Goal: Information Seeking & Learning: Learn about a topic

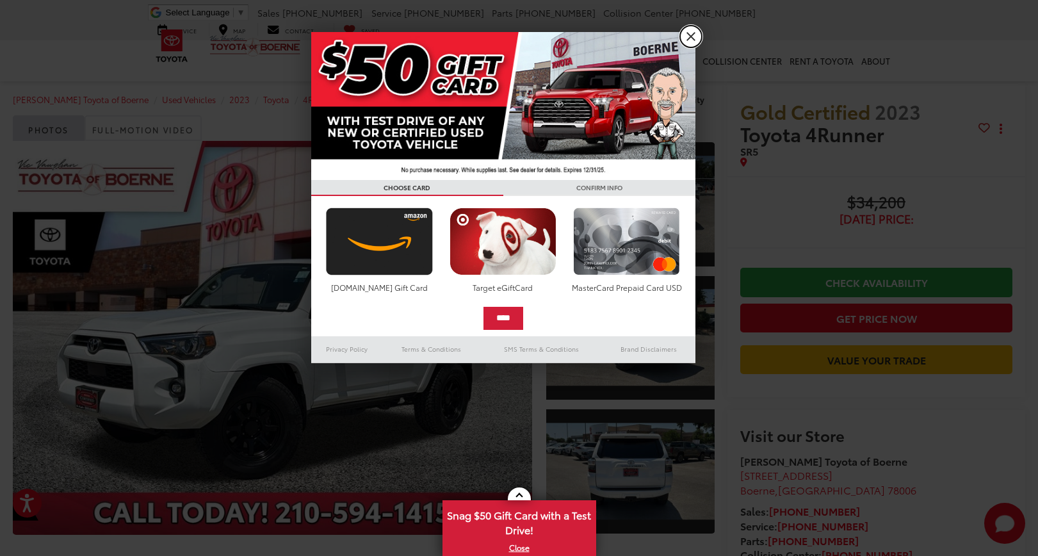
click at [684, 38] on link "X" at bounding box center [691, 37] width 22 height 22
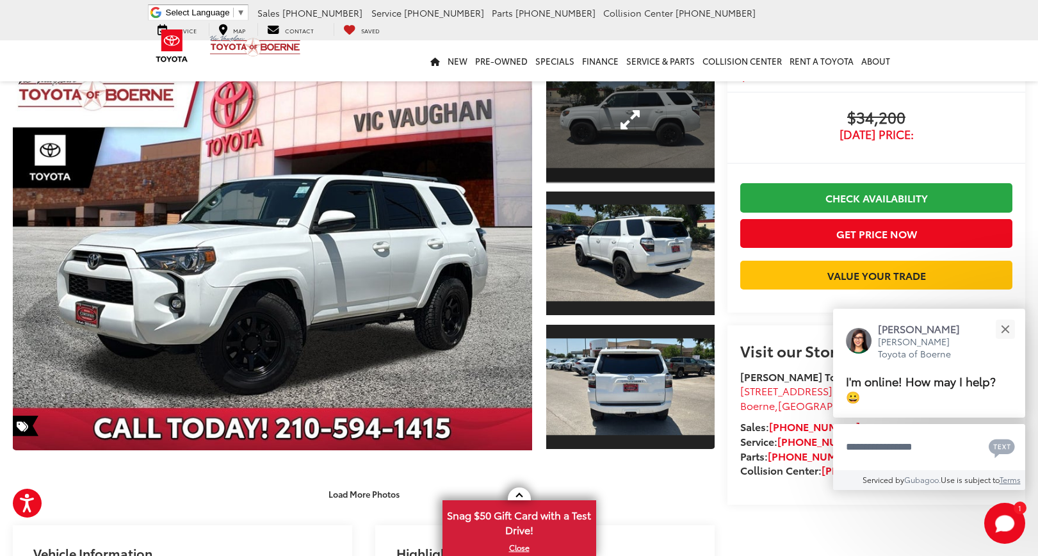
scroll to position [86, 0]
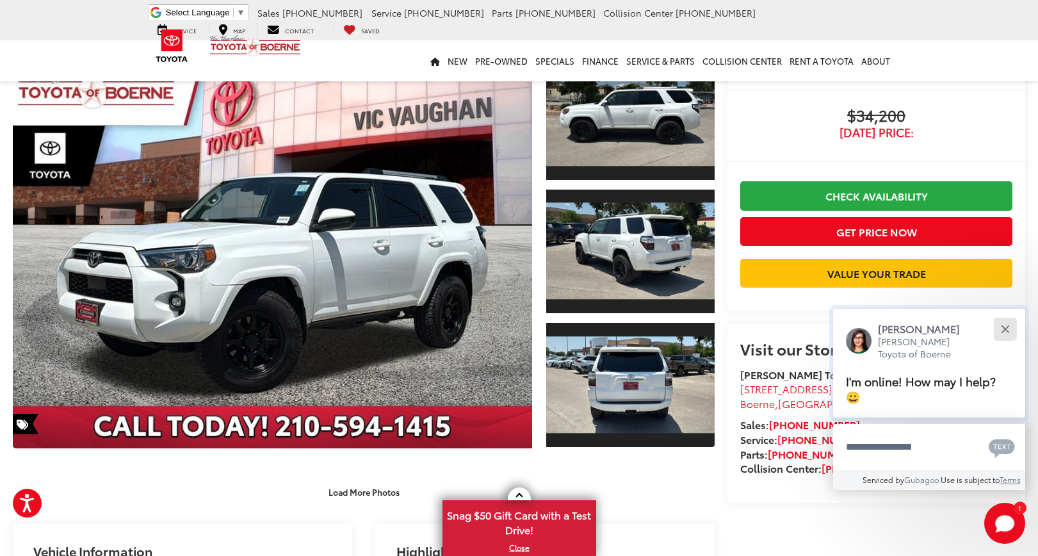
click at [1003, 333] on div "Close" at bounding box center [1004, 329] width 8 height 8
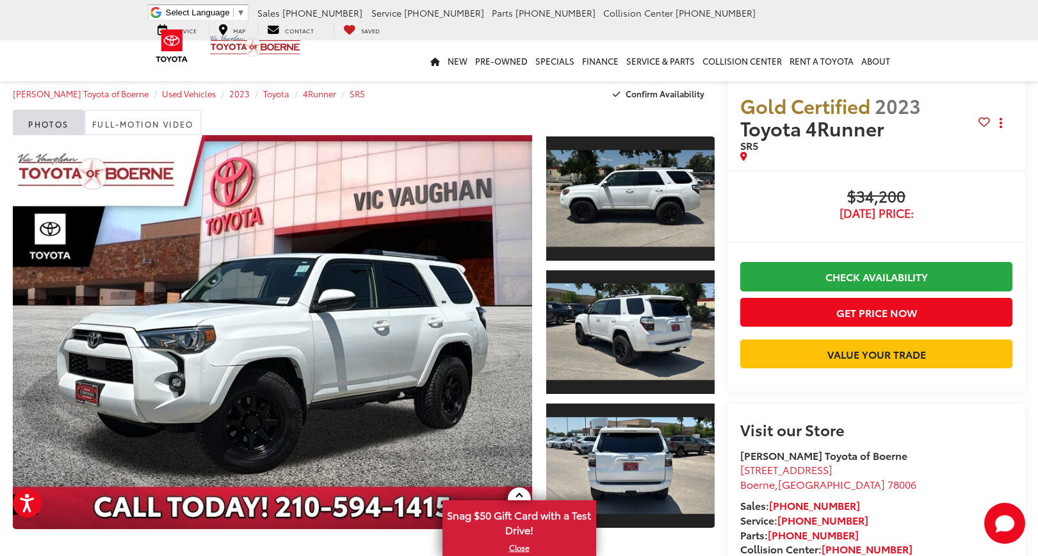
scroll to position [0, 0]
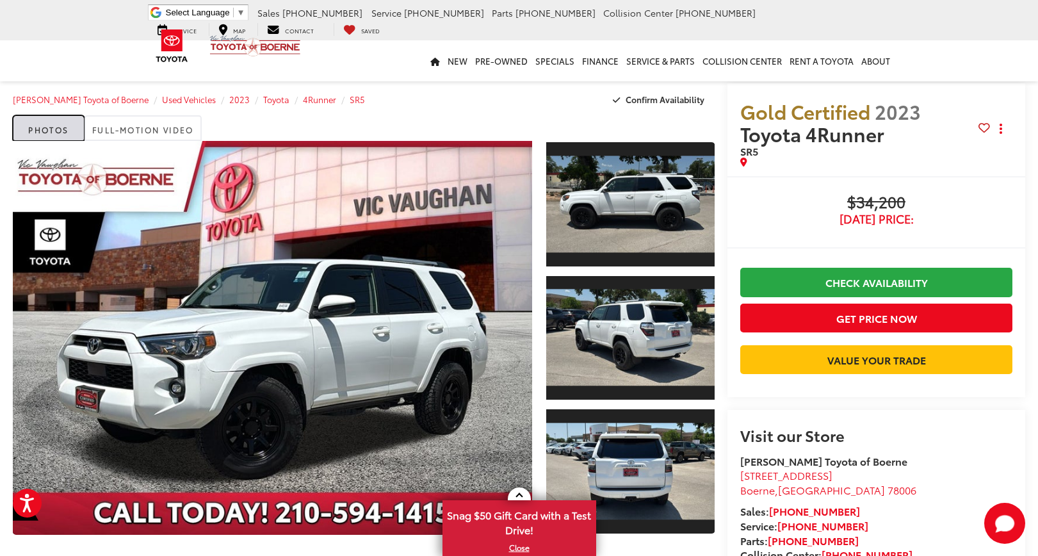
click at [65, 134] on link "Photos" at bounding box center [49, 128] width 72 height 26
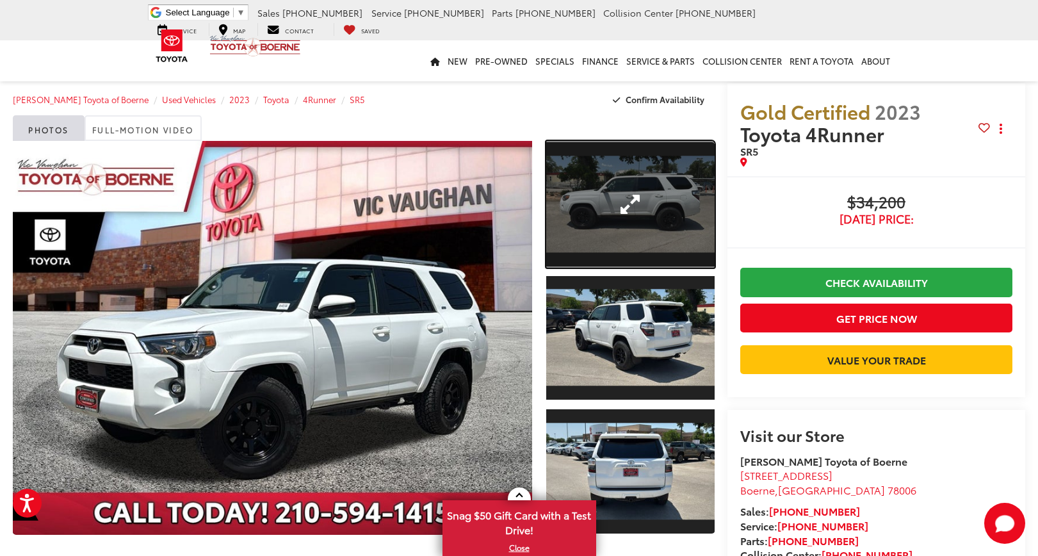
click at [607, 243] on link "Expand Photo 1" at bounding box center [630, 204] width 168 height 127
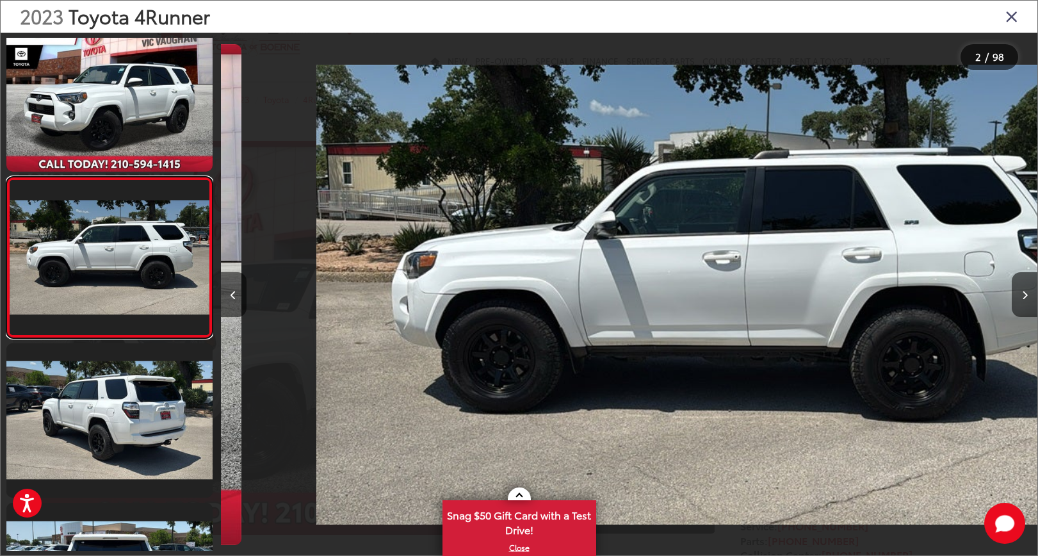
scroll to position [0, 816]
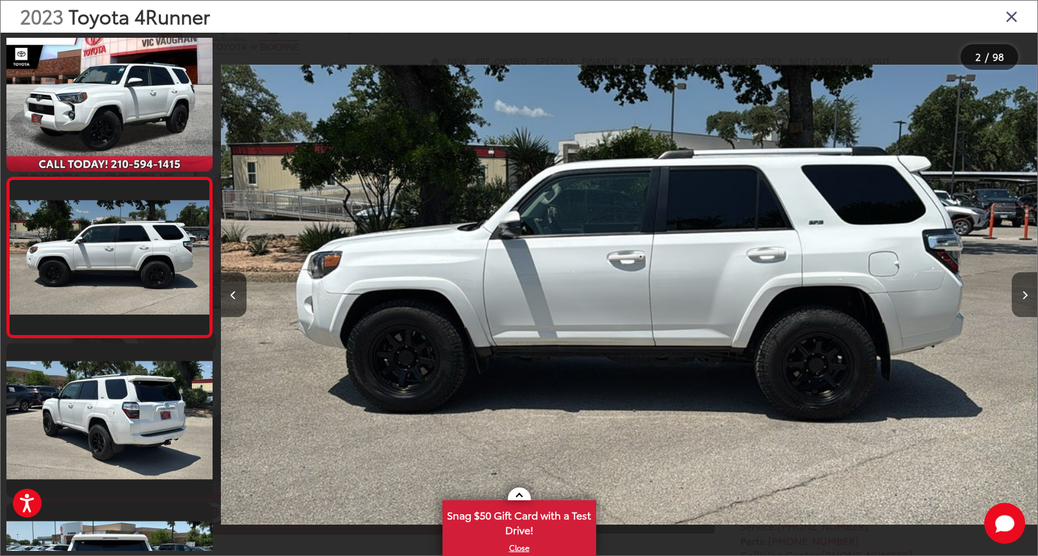
click at [1020, 297] on button "Next image" at bounding box center [1024, 294] width 26 height 45
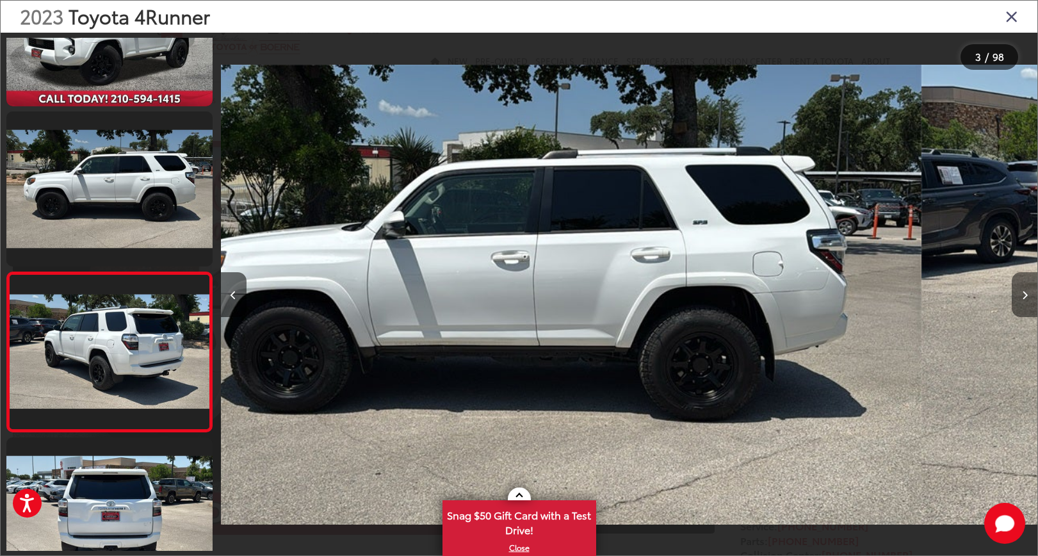
scroll to position [0, 1125]
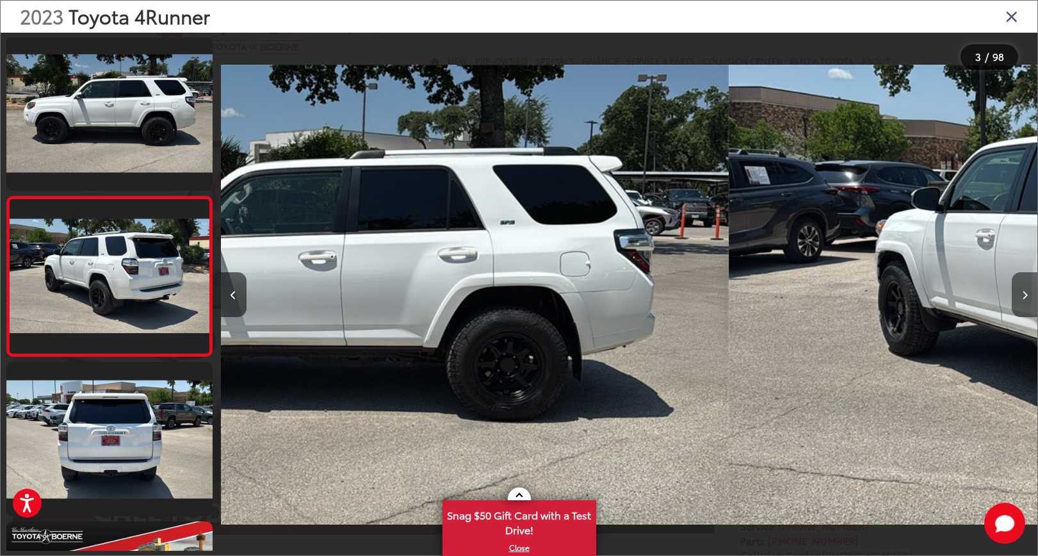
click at [1020, 297] on button "Next image" at bounding box center [1024, 294] width 26 height 45
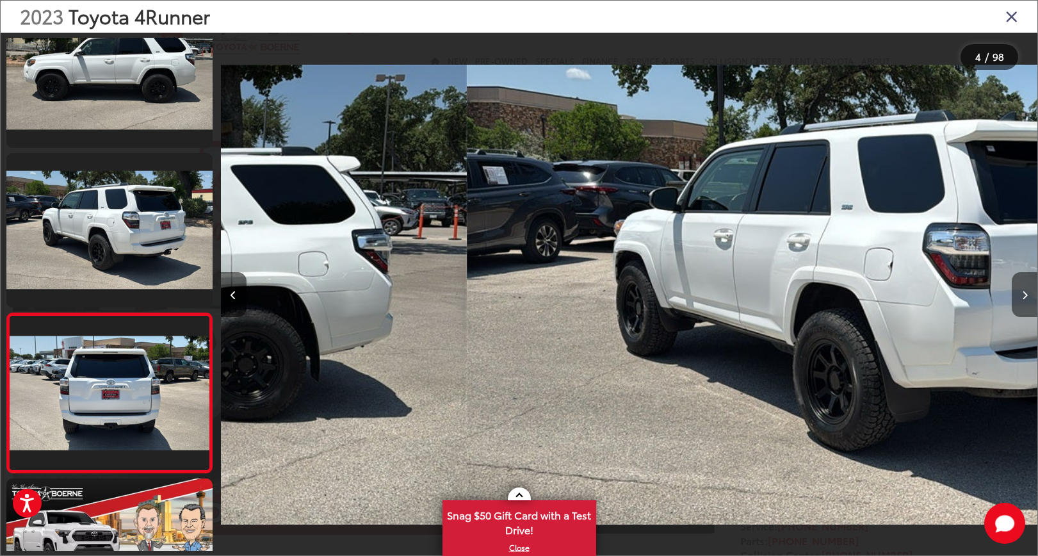
scroll to position [0, 1665]
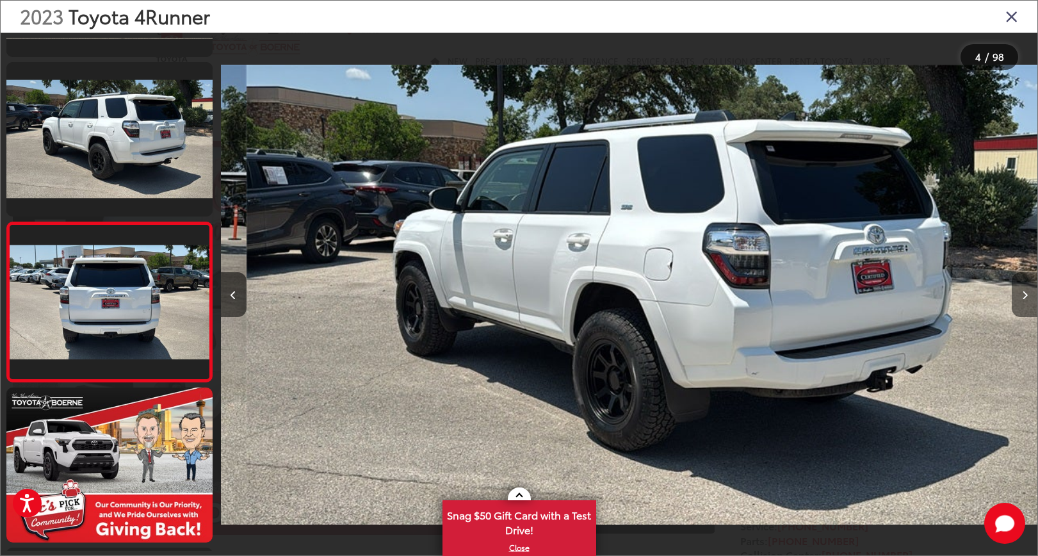
click at [1020, 297] on button "Next image" at bounding box center [1024, 294] width 26 height 45
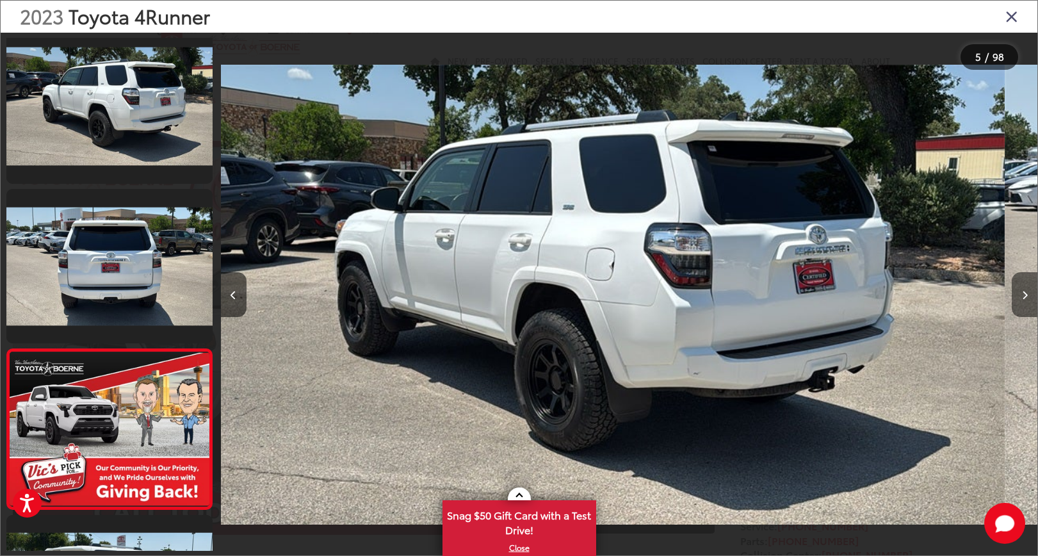
scroll to position [0, 0]
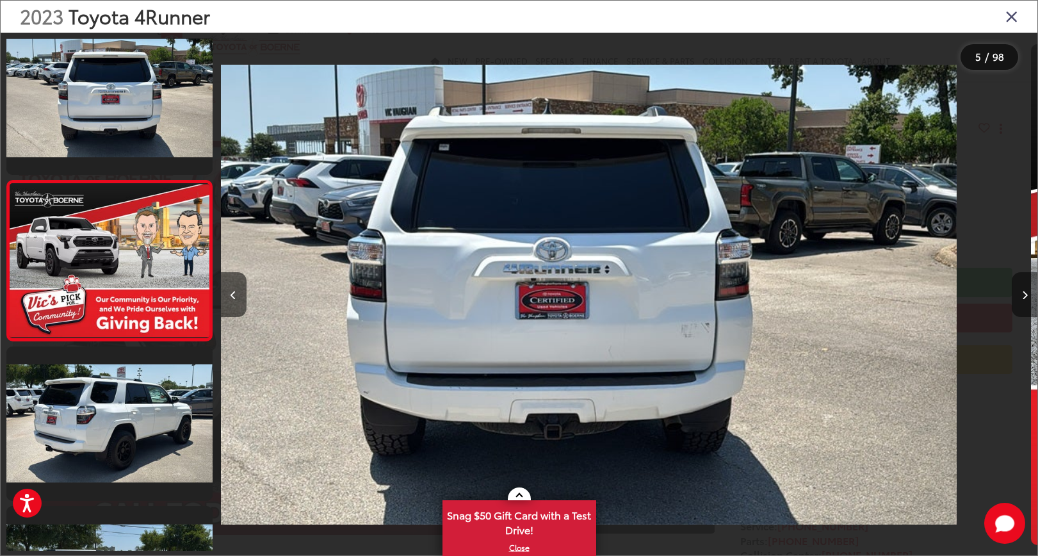
click at [1020, 297] on button "Next image" at bounding box center [1024, 294] width 26 height 45
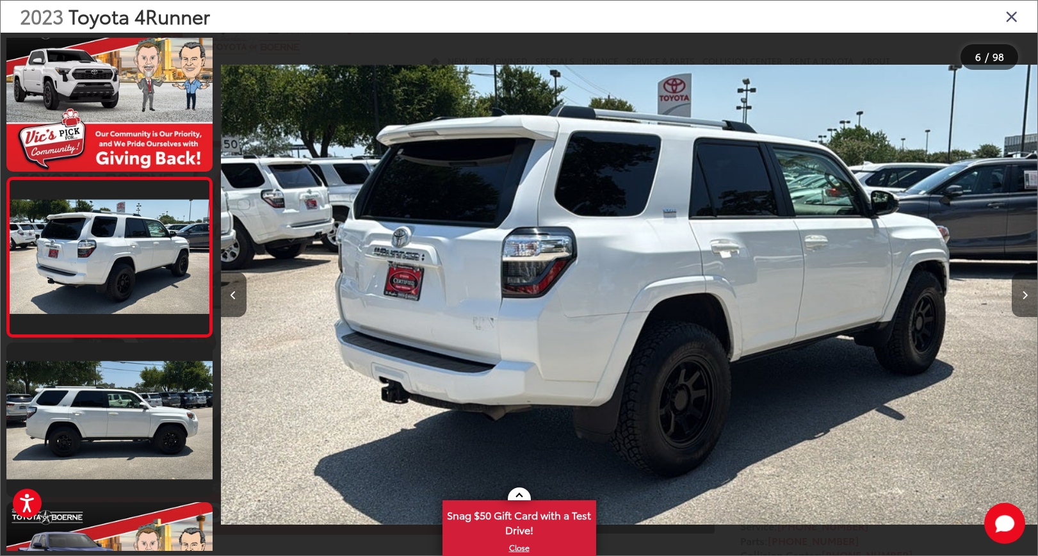
click at [1020, 297] on button "Next image" at bounding box center [1024, 294] width 26 height 45
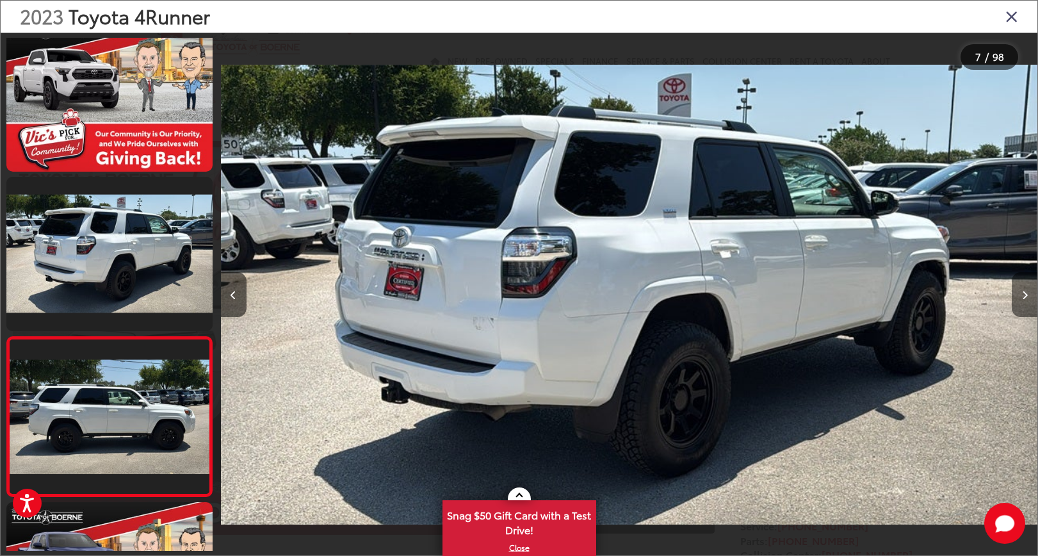
scroll to position [0, 4220]
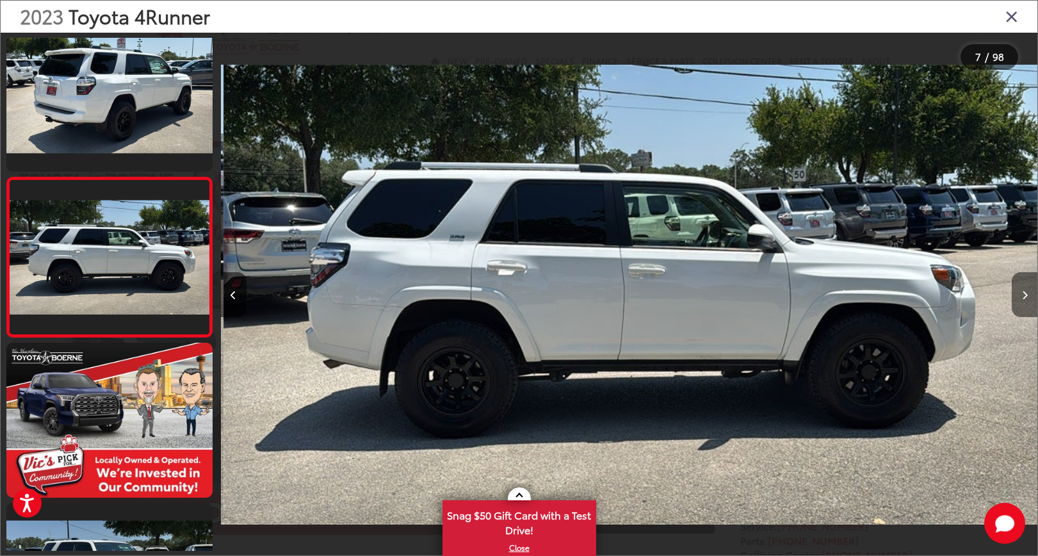
click at [1020, 297] on button "Next image" at bounding box center [1024, 294] width 26 height 45
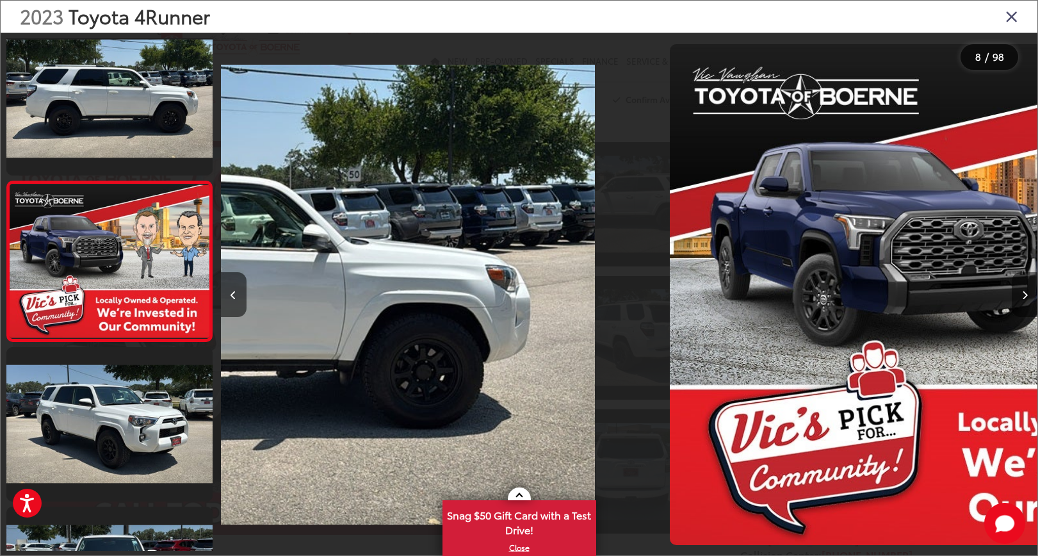
click at [1020, 297] on button "Next image" at bounding box center [1024, 294] width 26 height 45
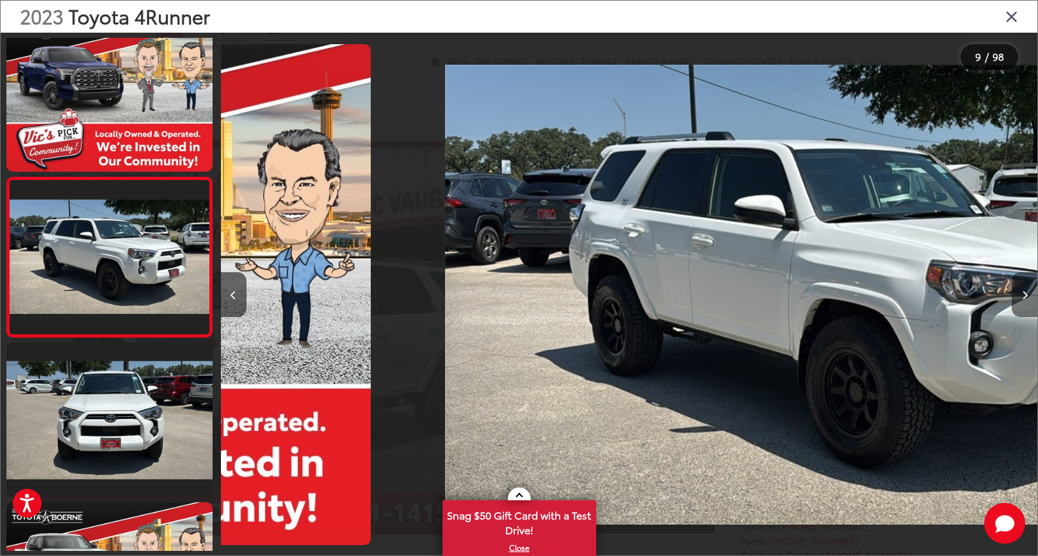
click at [1020, 297] on button "Next image" at bounding box center [1024, 294] width 26 height 45
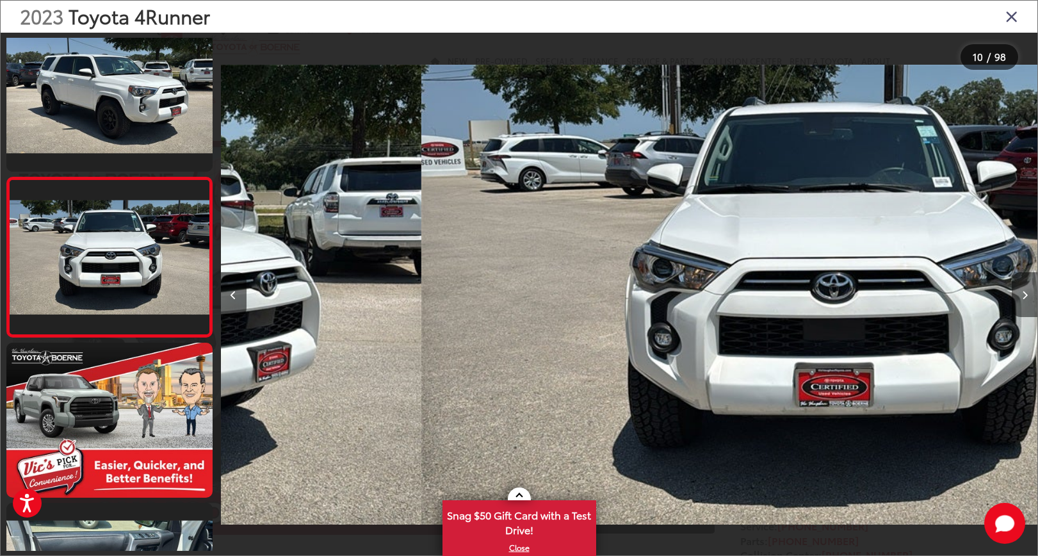
click at [1020, 297] on button "Next image" at bounding box center [1024, 294] width 26 height 45
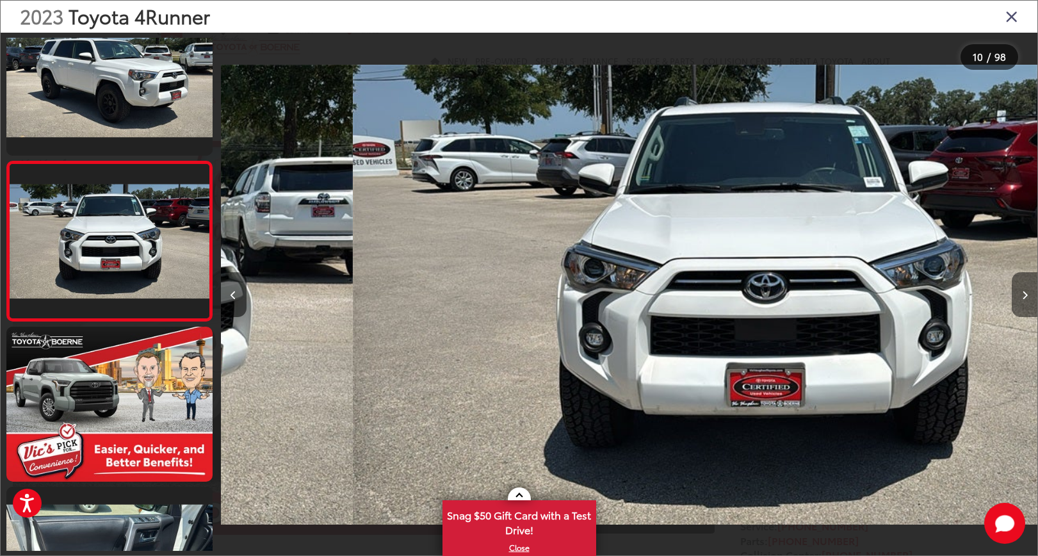
click at [1020, 297] on button "Next image" at bounding box center [1024, 294] width 26 height 45
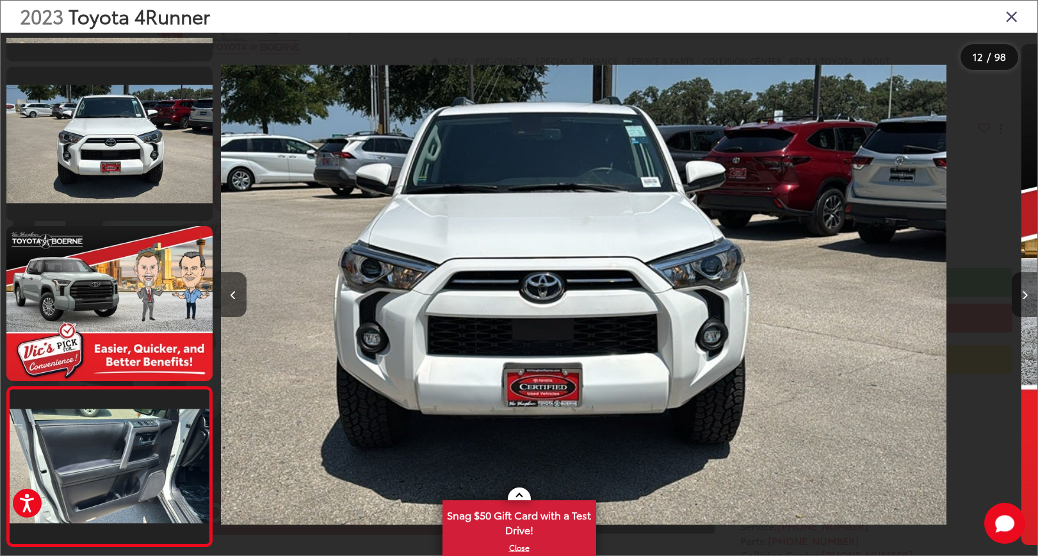
click at [1020, 297] on button "Next image" at bounding box center [1024, 294] width 26 height 45
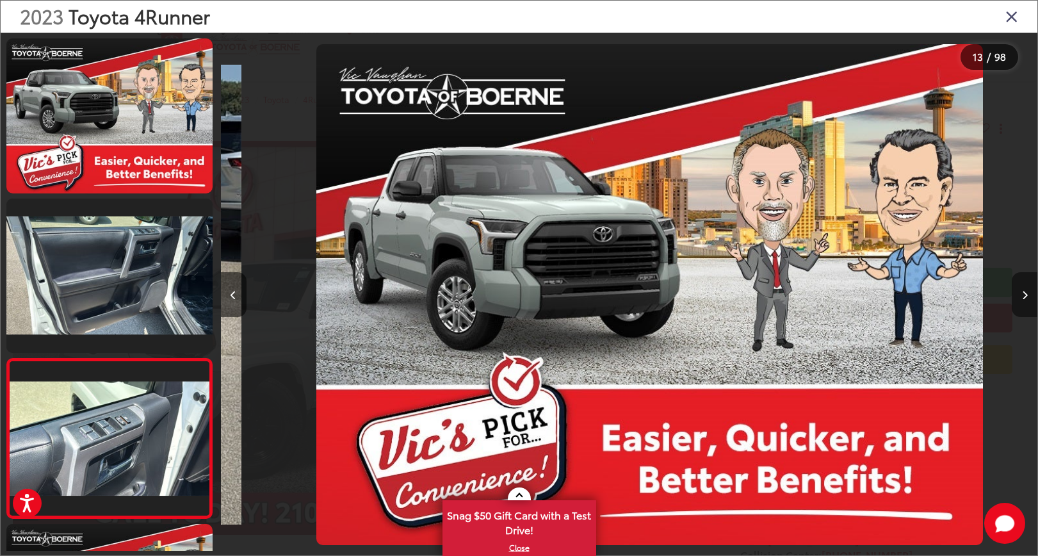
click at [1020, 297] on button "Next image" at bounding box center [1024, 294] width 26 height 45
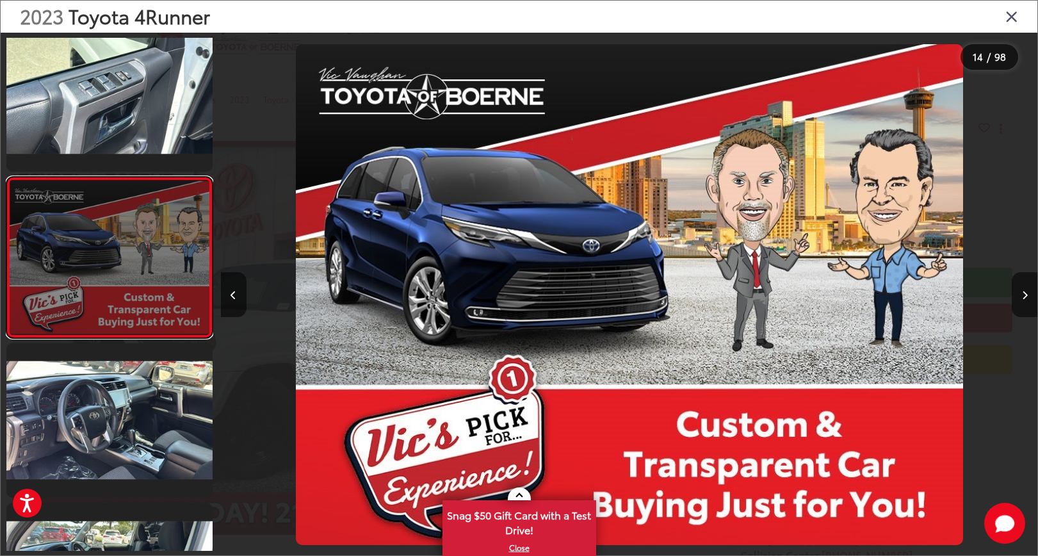
click at [211, 294] on link at bounding box center [109, 257] width 206 height 161
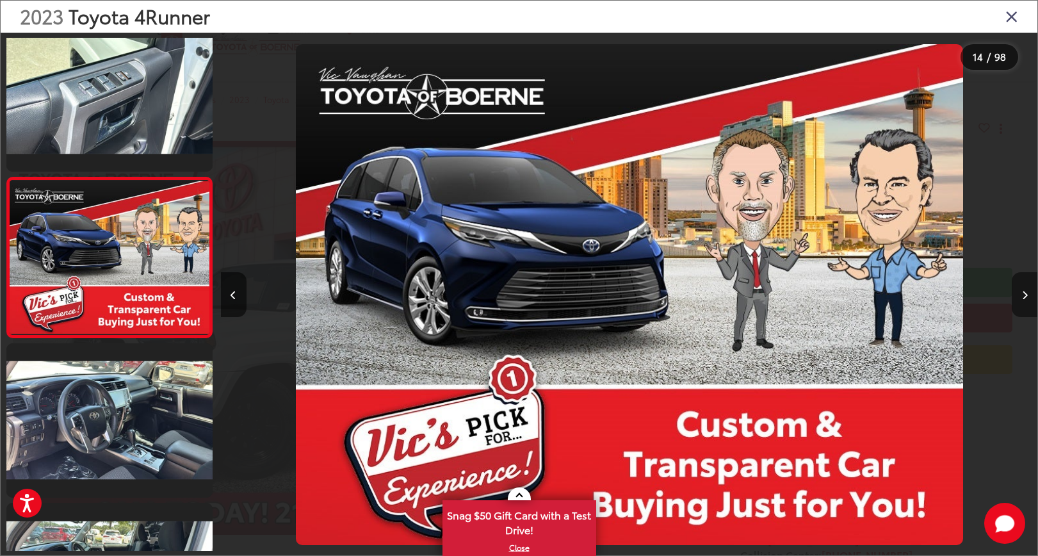
click at [1025, 303] on button "Next image" at bounding box center [1024, 294] width 26 height 45
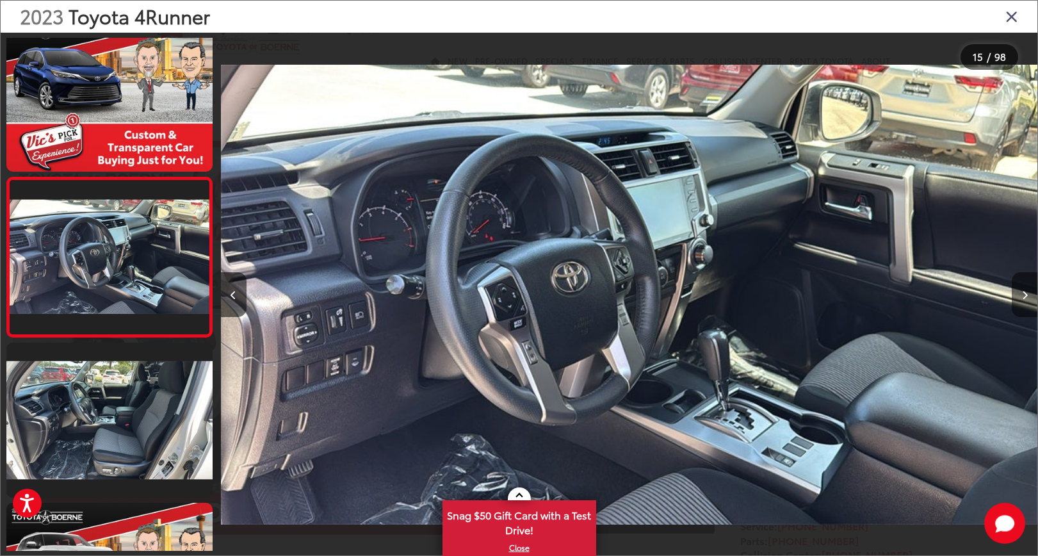
click at [1025, 303] on button "Next image" at bounding box center [1024, 294] width 26 height 45
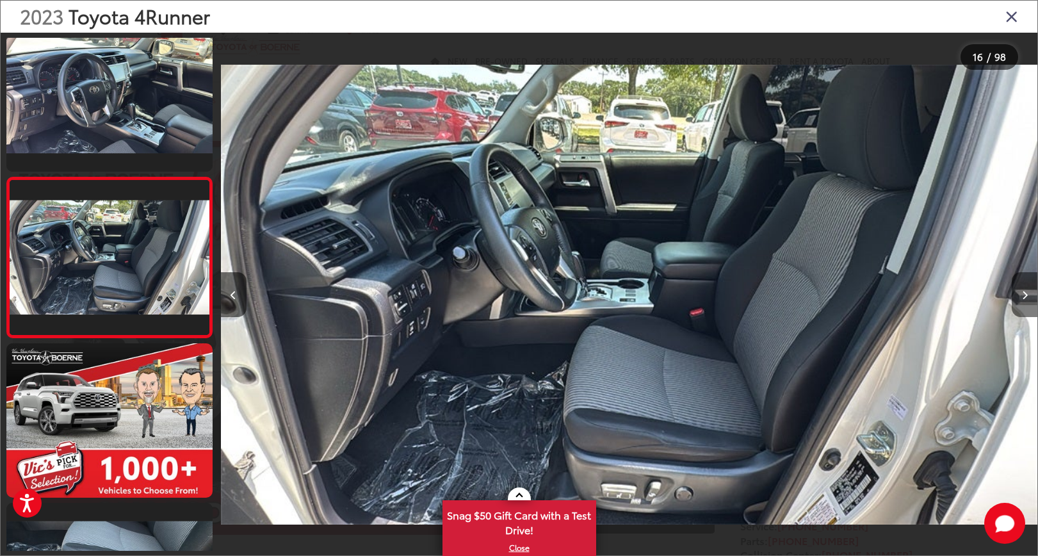
click at [1025, 303] on button "Next image" at bounding box center [1024, 294] width 26 height 45
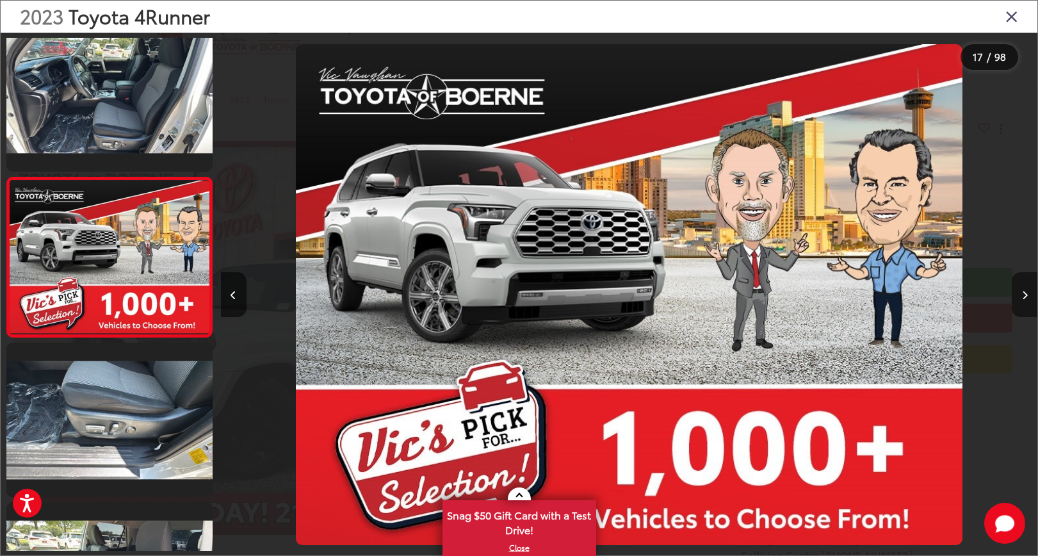
click at [1025, 303] on button "Next image" at bounding box center [1024, 294] width 26 height 45
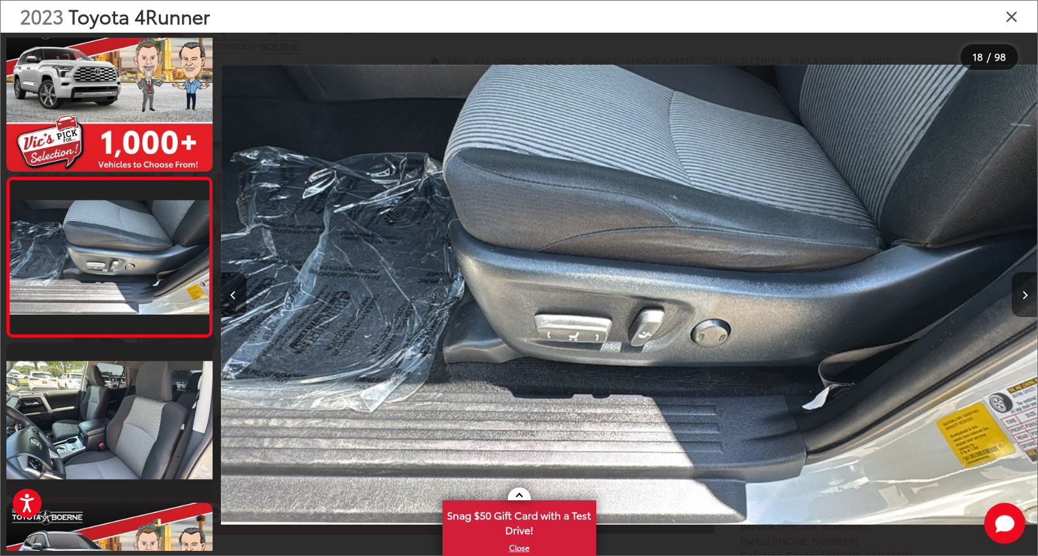
click at [1025, 303] on button "Next image" at bounding box center [1024, 294] width 26 height 45
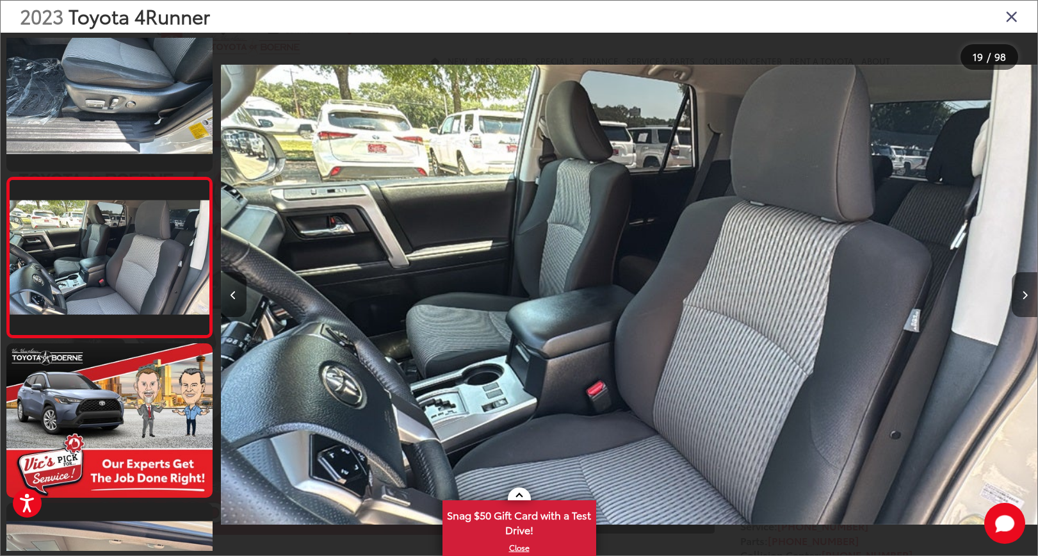
click at [1025, 303] on button "Next image" at bounding box center [1024, 294] width 26 height 45
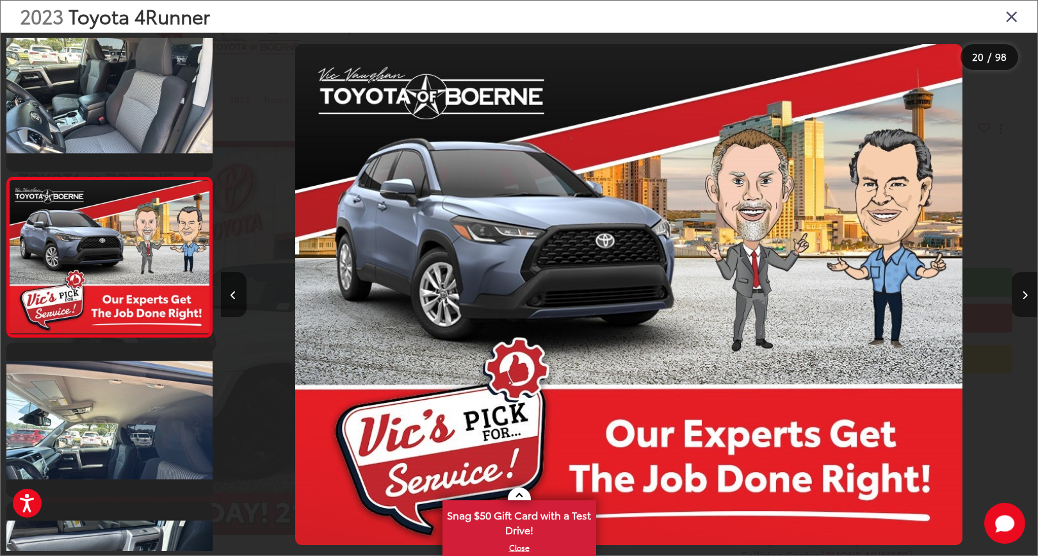
click at [1025, 303] on button "Next image" at bounding box center [1024, 294] width 26 height 45
